Goal: Task Accomplishment & Management: Use online tool/utility

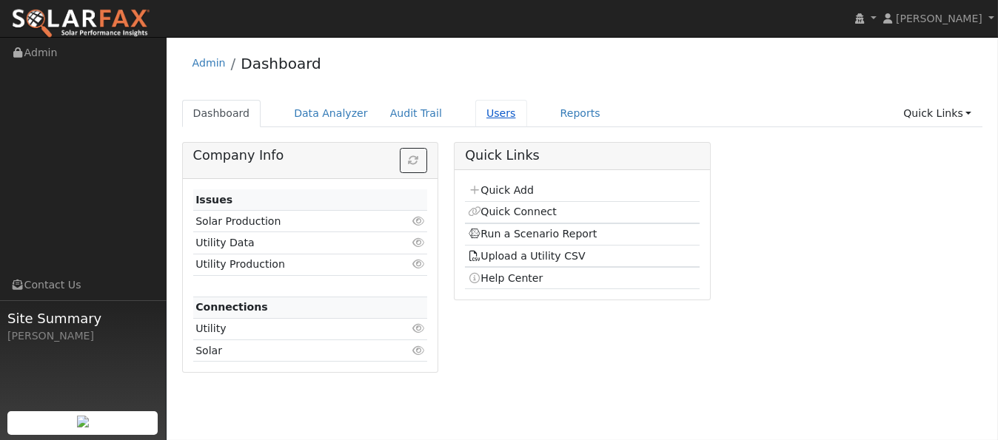
click at [475, 114] on link "Users" at bounding box center [501, 113] width 52 height 27
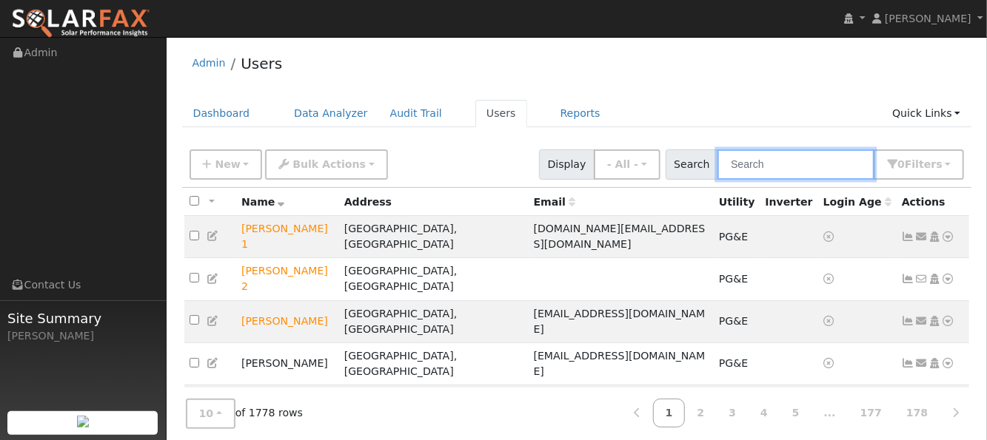
click at [776, 161] on input "text" at bounding box center [795, 165] width 157 height 30
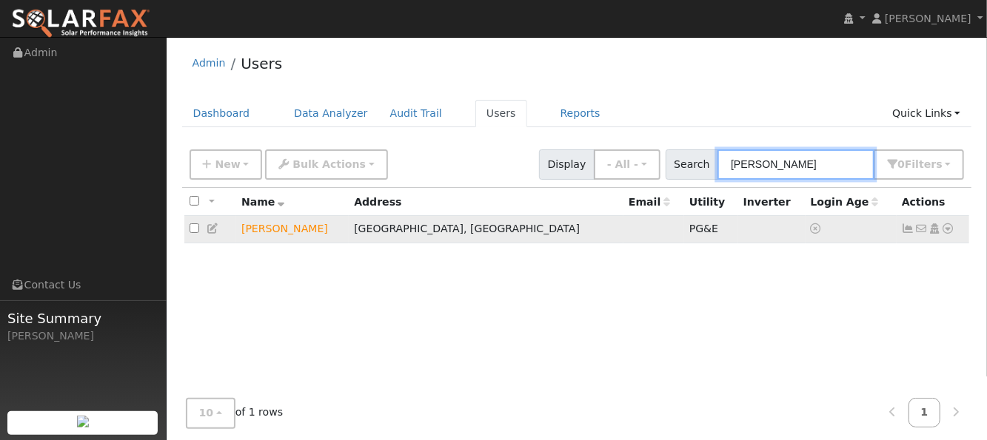
type input "[PERSON_NAME]"
click at [950, 231] on icon at bounding box center [947, 229] width 13 height 10
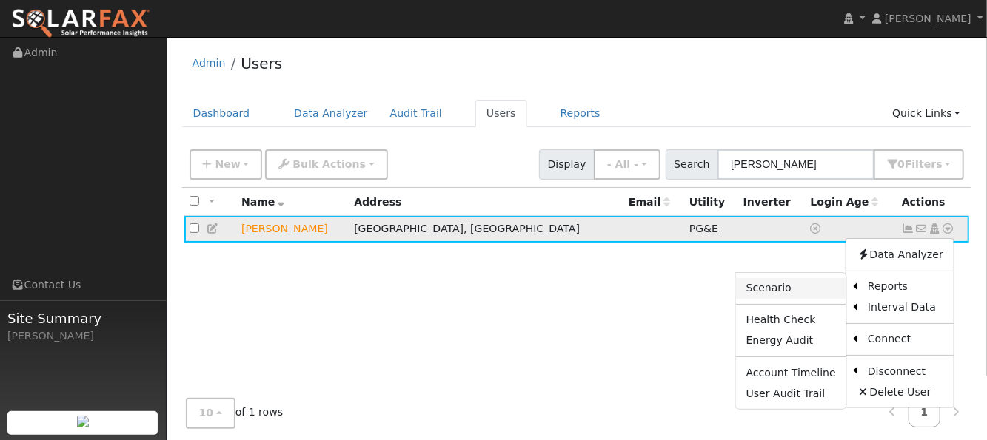
click at [793, 289] on link "Scenario" at bounding box center [791, 288] width 110 height 21
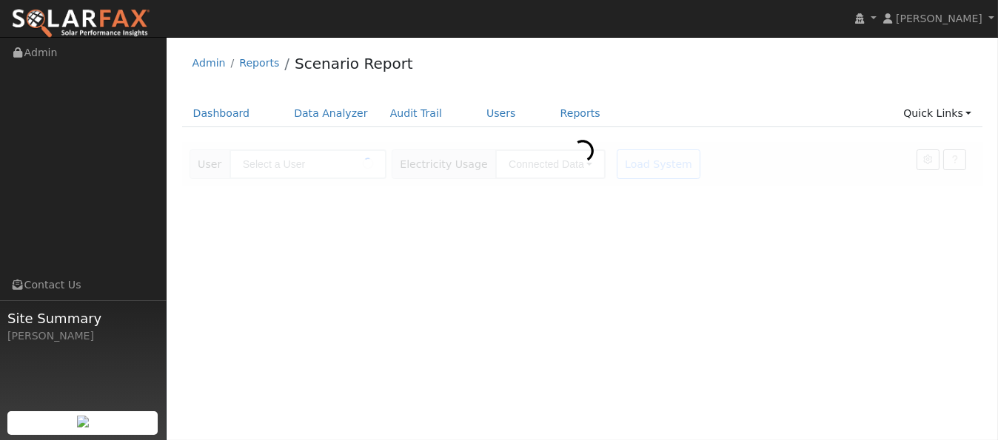
type input "[PERSON_NAME]"
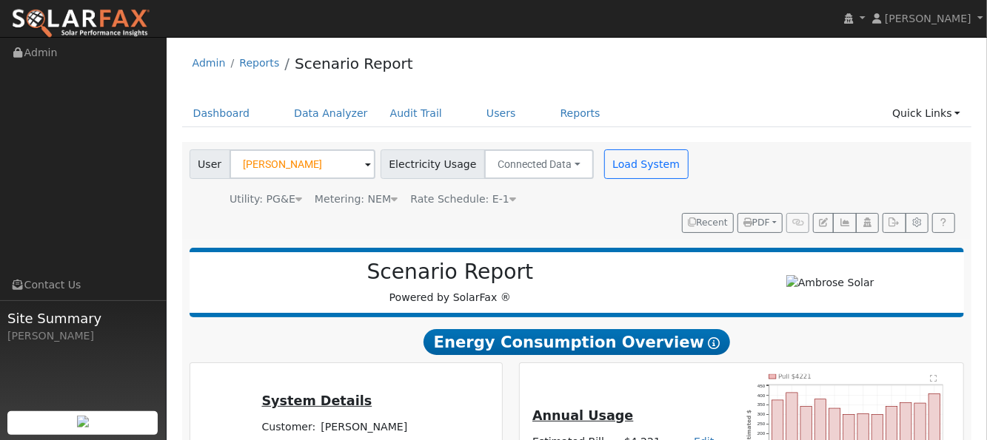
type input "18072"
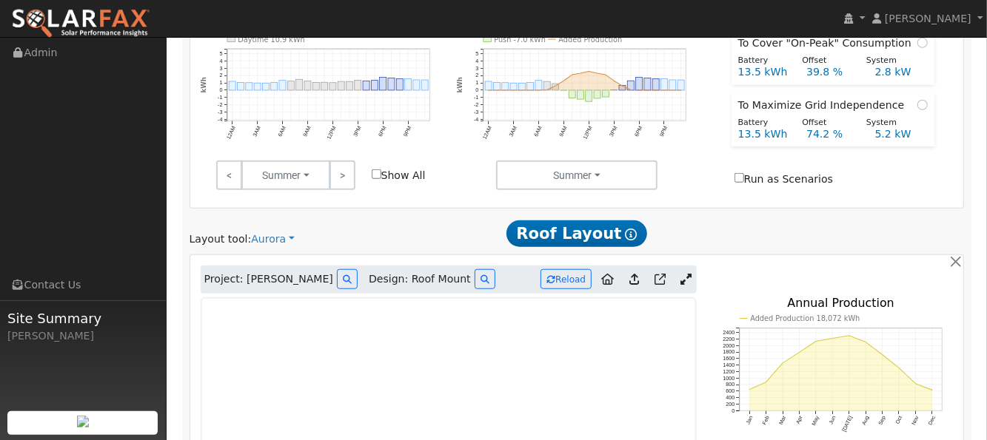
scroll to position [691, 0]
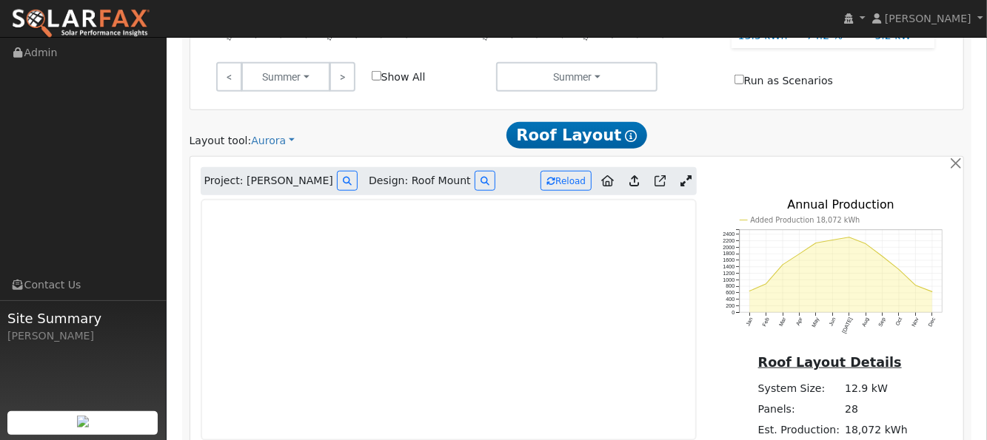
click at [682, 175] on icon at bounding box center [685, 180] width 11 height 11
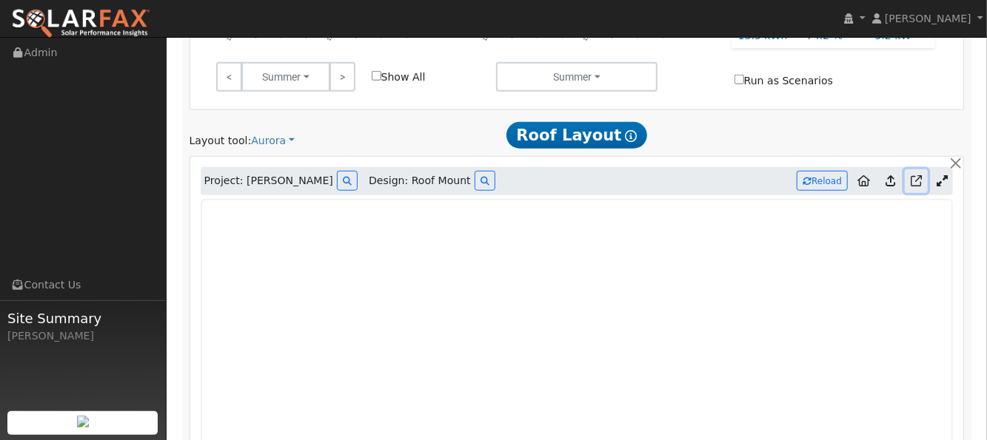
click at [918, 175] on icon at bounding box center [915, 180] width 11 height 11
